Goal: Register for event/course

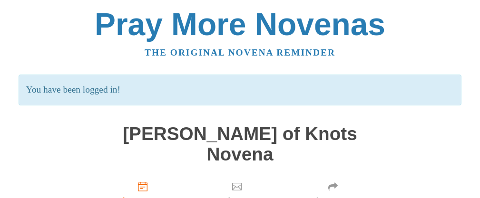
scroll to position [95, 0]
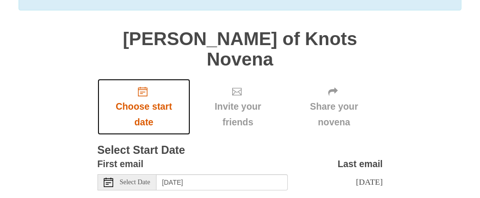
click at [147, 99] on span "Choose start date" at bounding box center [144, 114] width 74 height 31
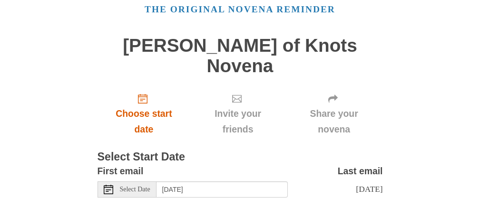
scroll to position [85, 0]
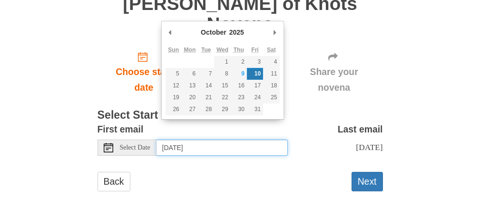
click at [214, 140] on input "[DATE]" at bounding box center [222, 148] width 131 height 16
type input "[DATE]"
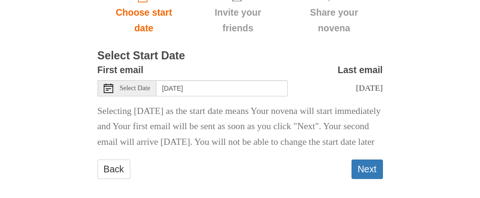
scroll to position [147, 0]
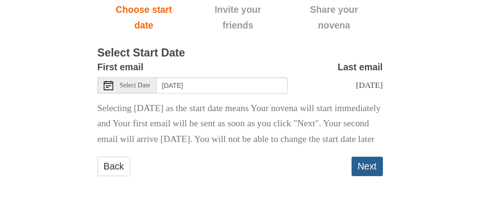
click at [372, 167] on button "Next" at bounding box center [367, 167] width 31 height 20
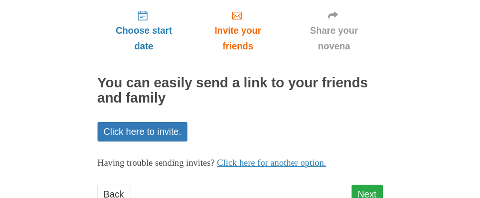
scroll to position [139, 0]
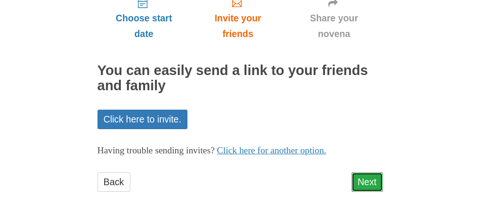
click at [355, 173] on link "Next" at bounding box center [367, 183] width 31 height 20
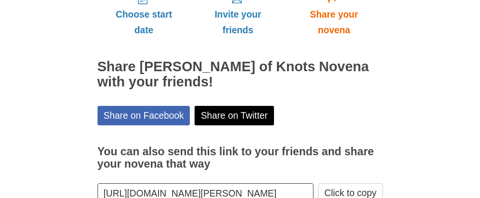
scroll to position [182, 0]
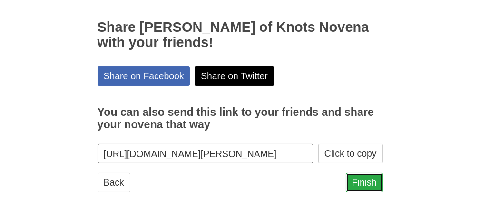
click at [356, 173] on link "Finish" at bounding box center [364, 183] width 37 height 20
